Goal: Information Seeking & Learning: Learn about a topic

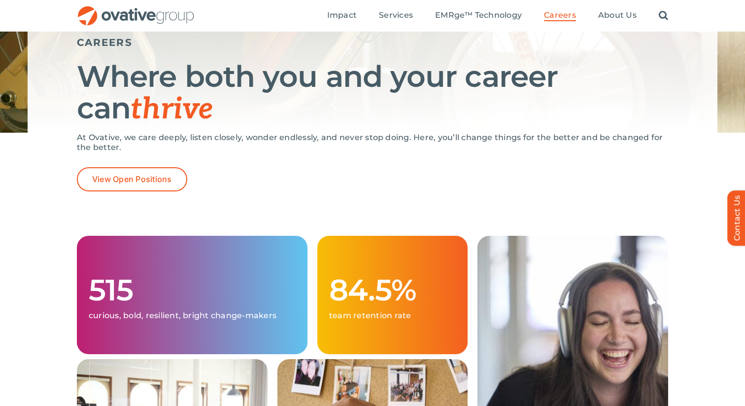
scroll to position [110, 0]
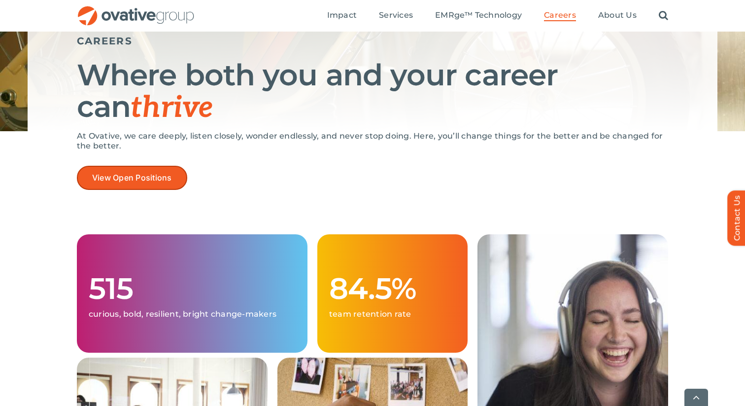
click at [173, 175] on link "View Open Positions" at bounding box center [132, 178] width 110 height 24
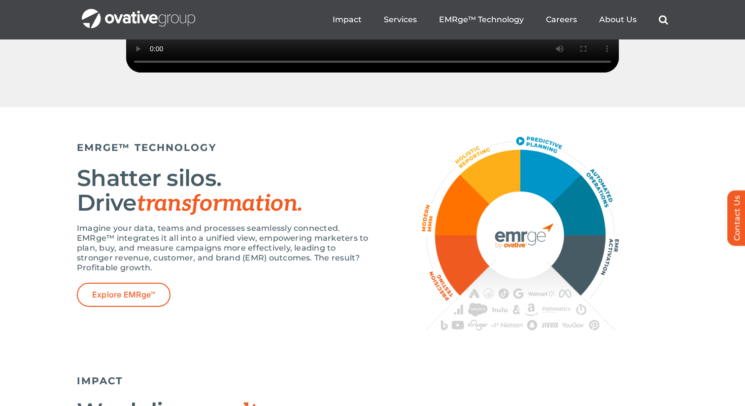
scroll to position [1628, 0]
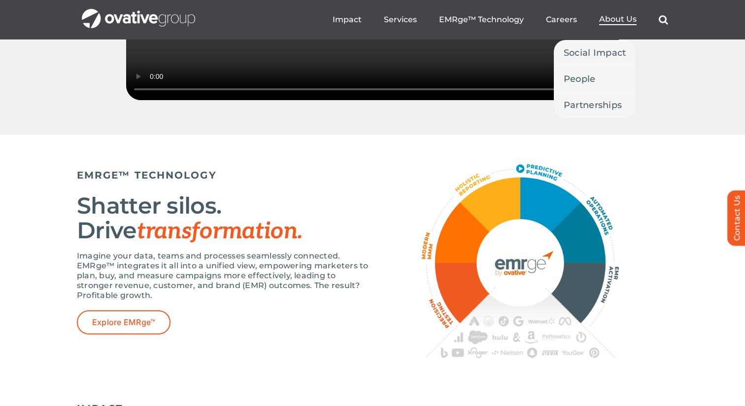
click at [613, 20] on span "About Us" at bounding box center [618, 19] width 37 height 10
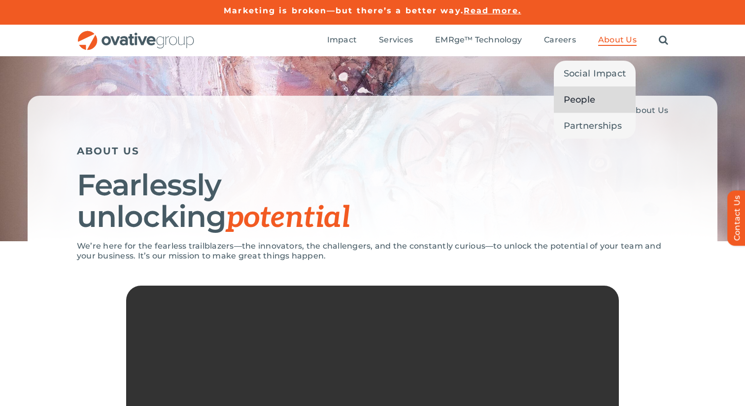
click at [587, 104] on span "People" at bounding box center [580, 100] width 32 height 14
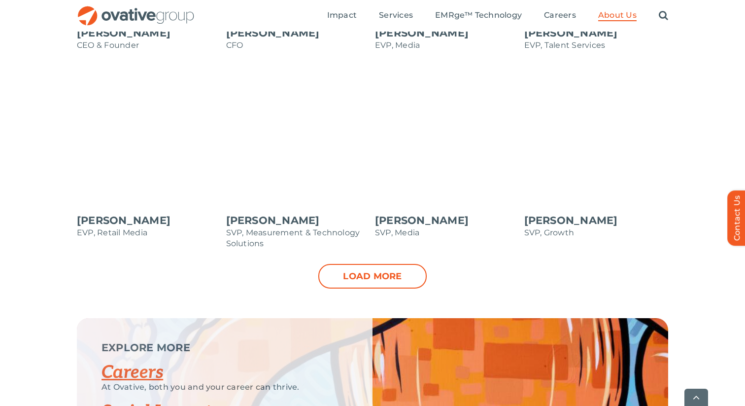
scroll to position [1020, 0]
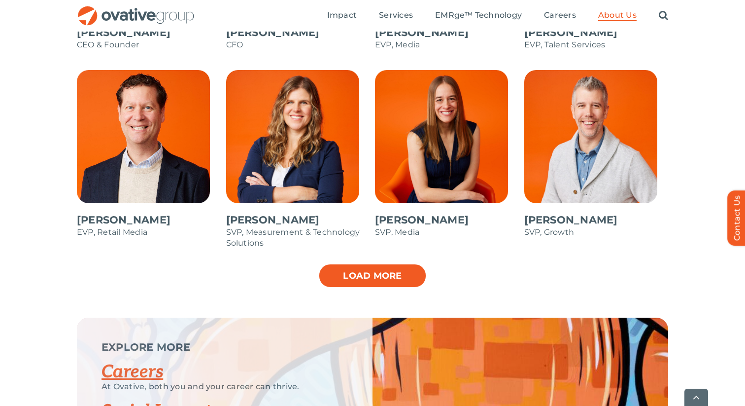
click at [399, 270] on link "Load more" at bounding box center [372, 275] width 108 height 25
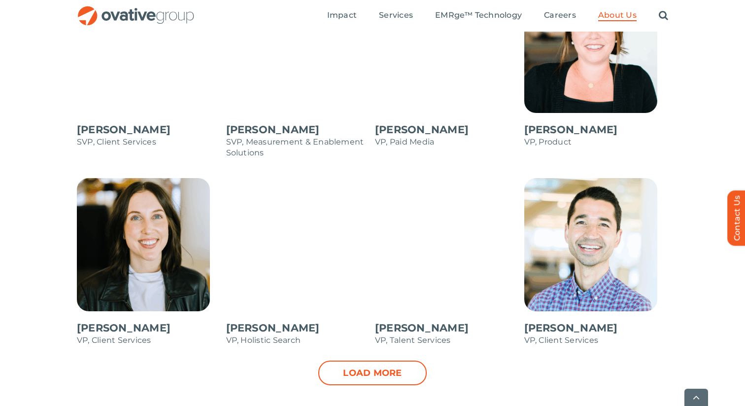
scroll to position [1309, 0]
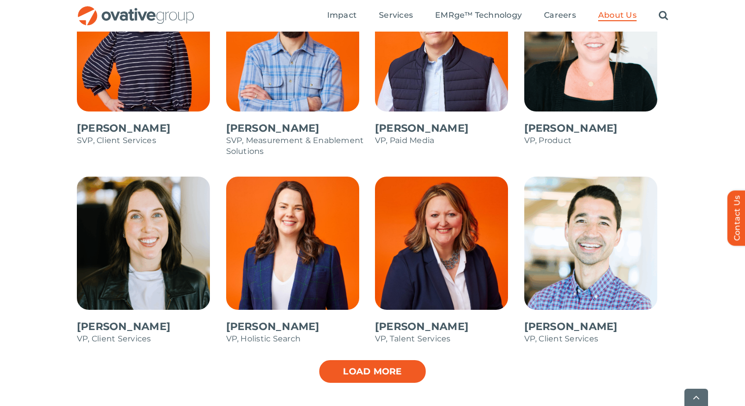
click at [406, 382] on link "Load more" at bounding box center [372, 371] width 108 height 25
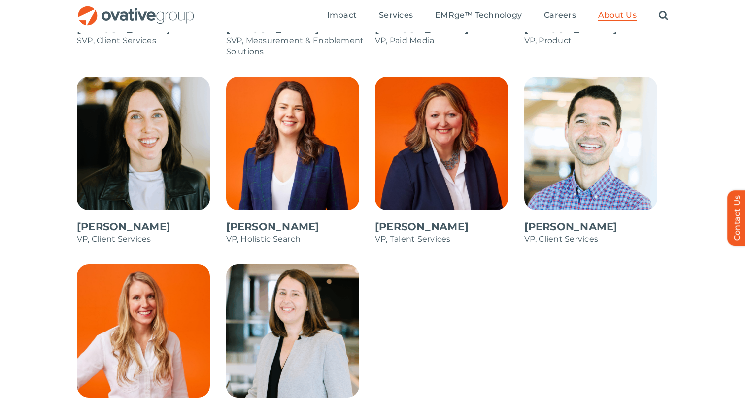
scroll to position [1408, 0]
